Goal: Task Accomplishment & Management: Manage account settings

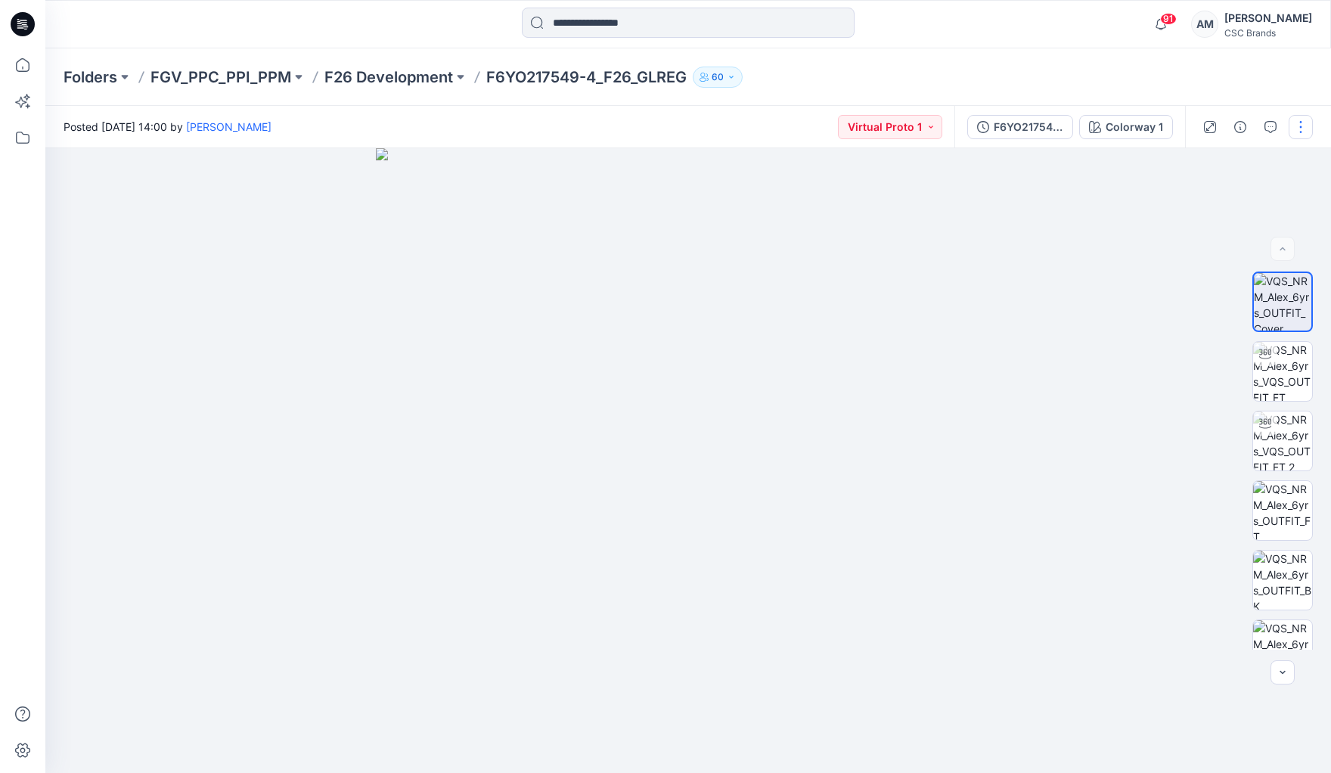
click at [1299, 129] on button "button" at bounding box center [1300, 127] width 24 height 24
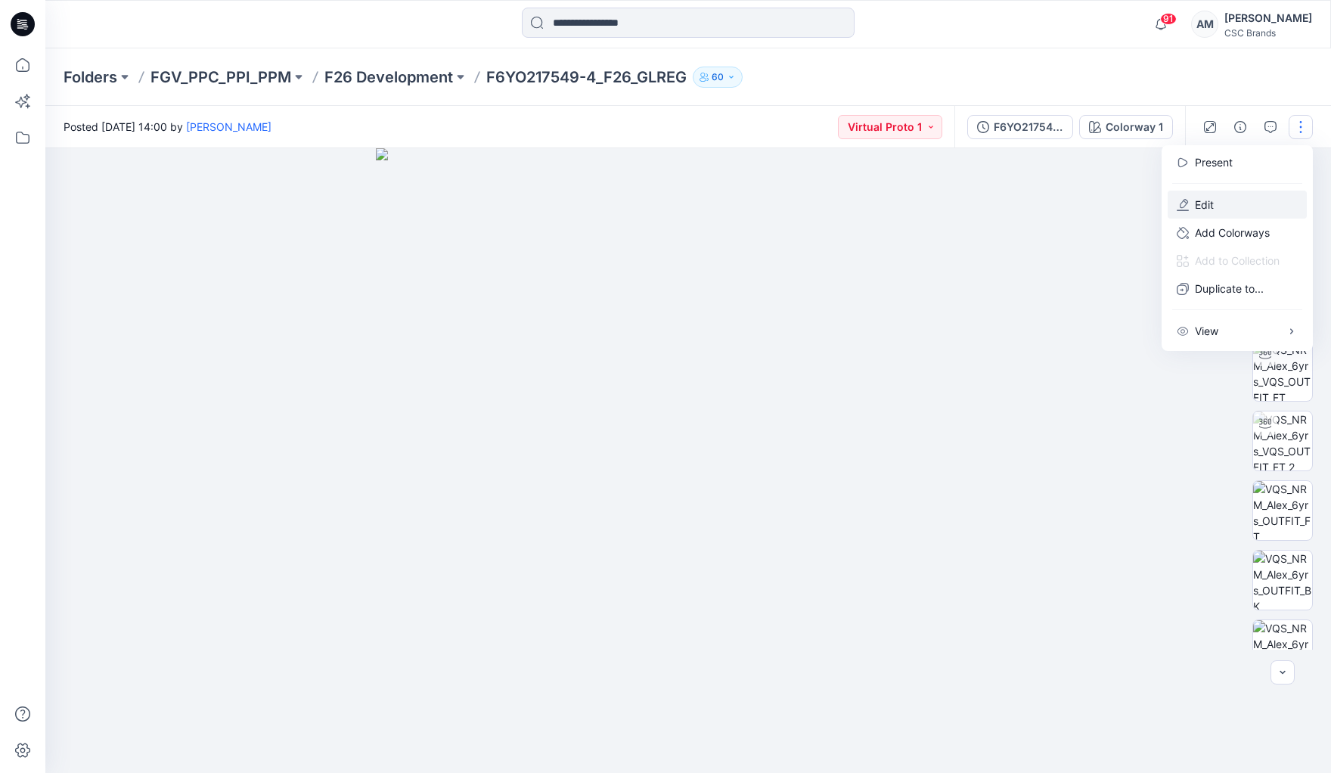
click at [1213, 200] on p "Edit" at bounding box center [1204, 205] width 19 height 16
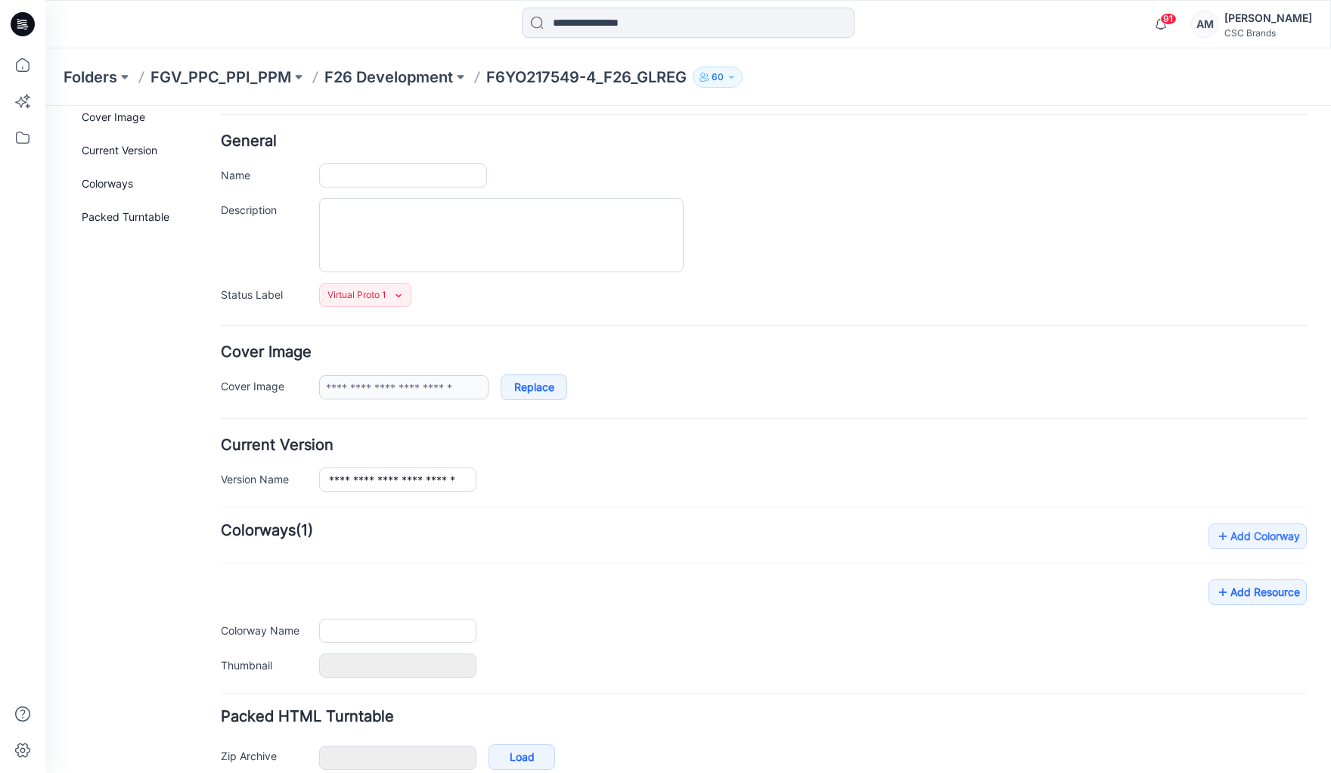
scroll to position [128, 0]
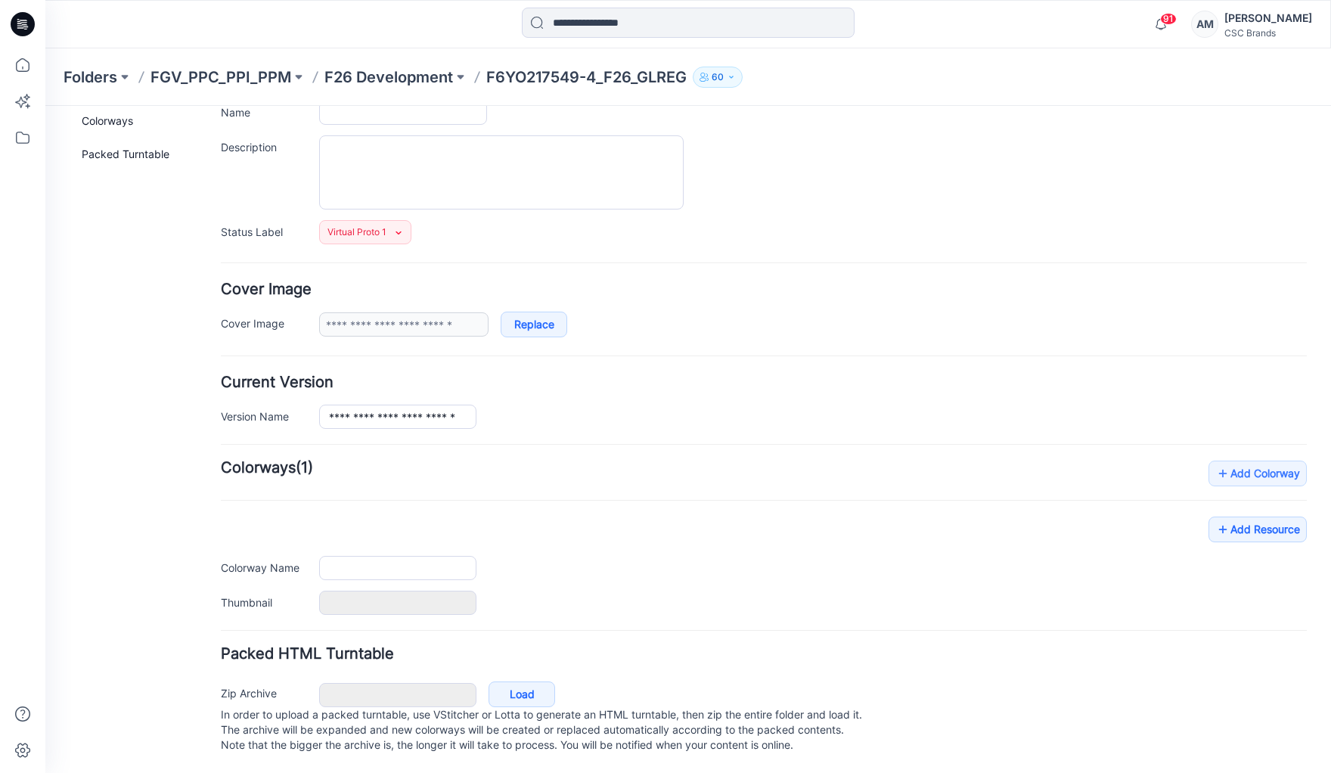
type input "**********"
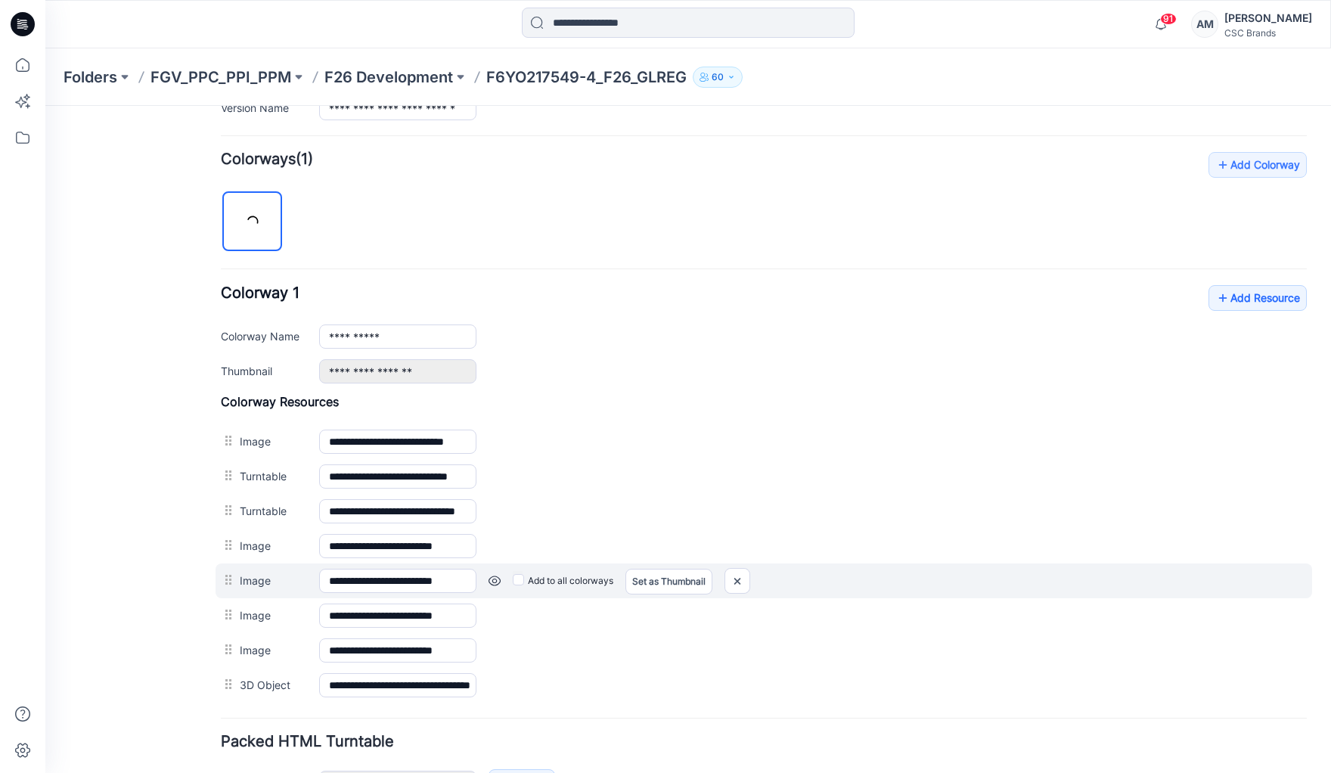
scroll to position [430, 0]
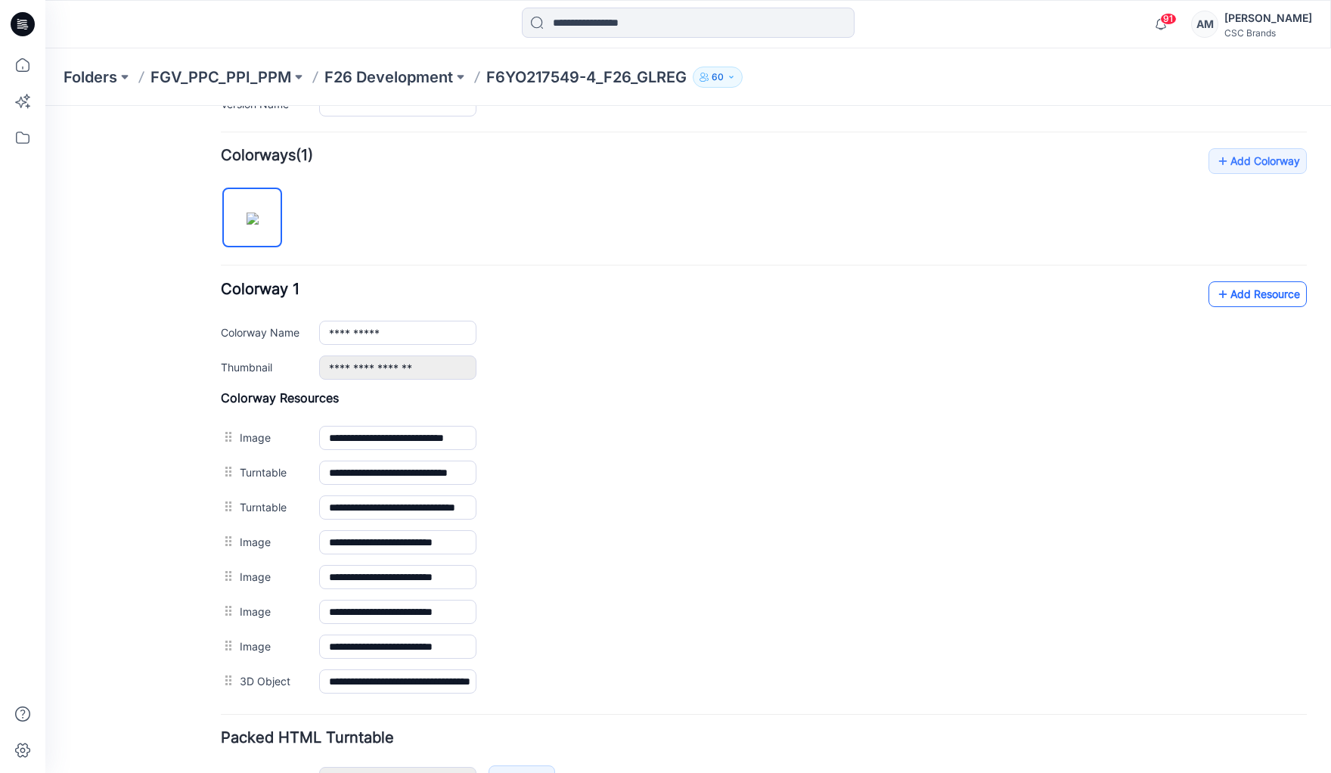
click at [1263, 288] on link "Add Resource" at bounding box center [1257, 294] width 98 height 26
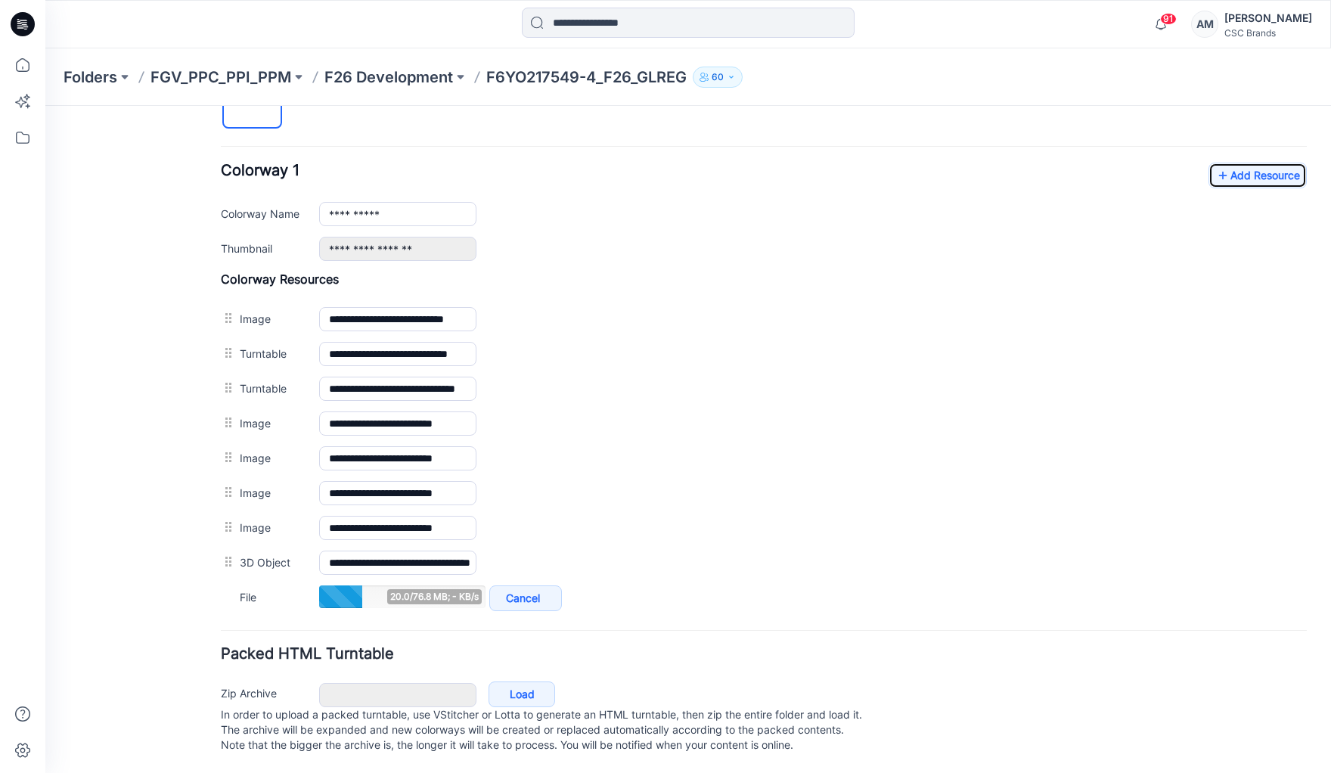
scroll to position [556, 0]
